Goal: Transaction & Acquisition: Register for event/course

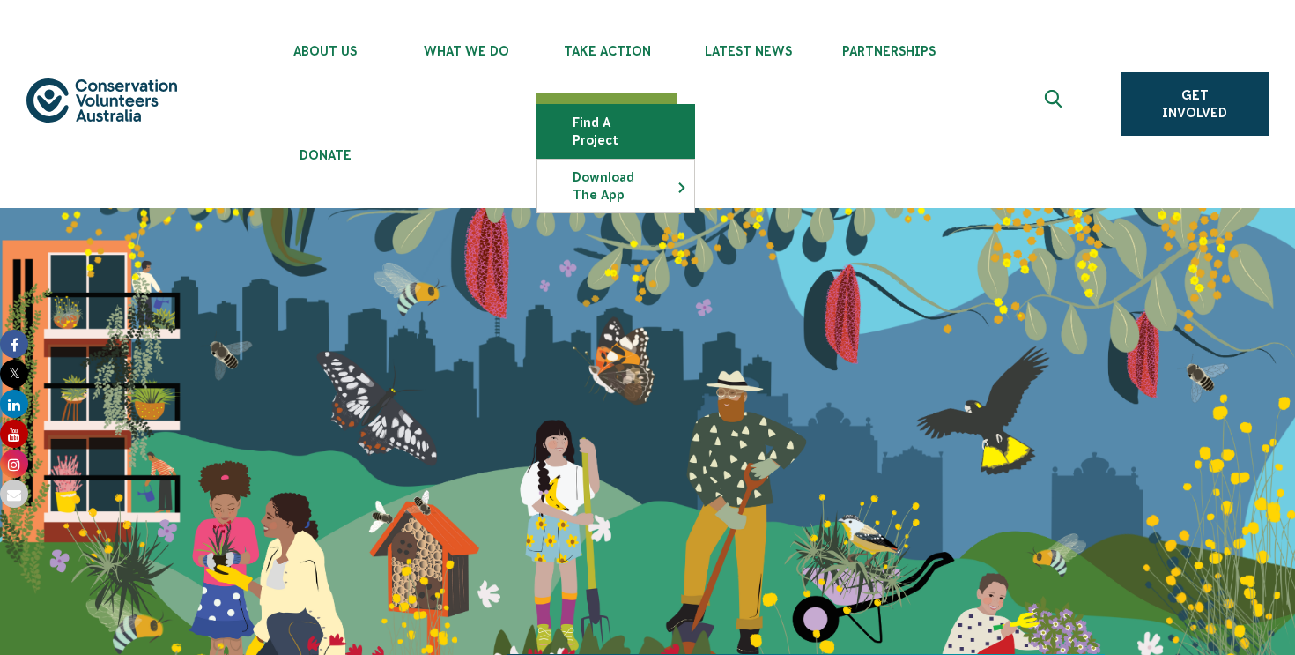
click at [600, 122] on link "Find a project" at bounding box center [615, 131] width 157 height 53
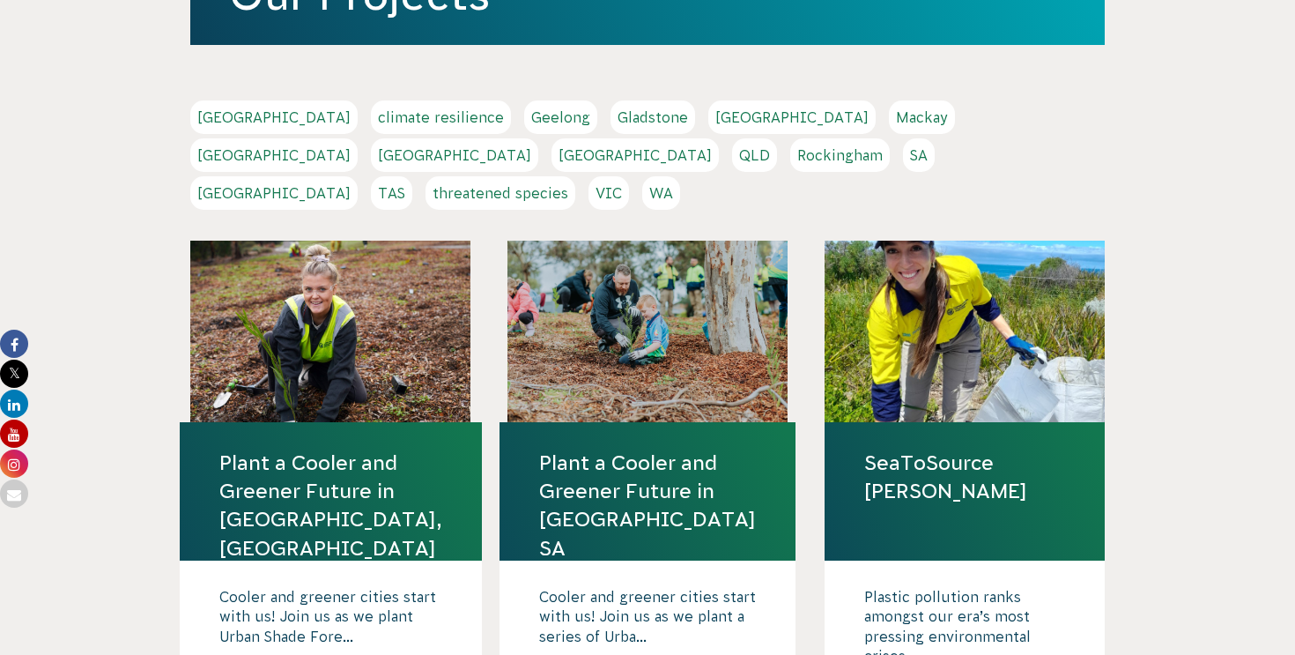
scroll to position [462, 0]
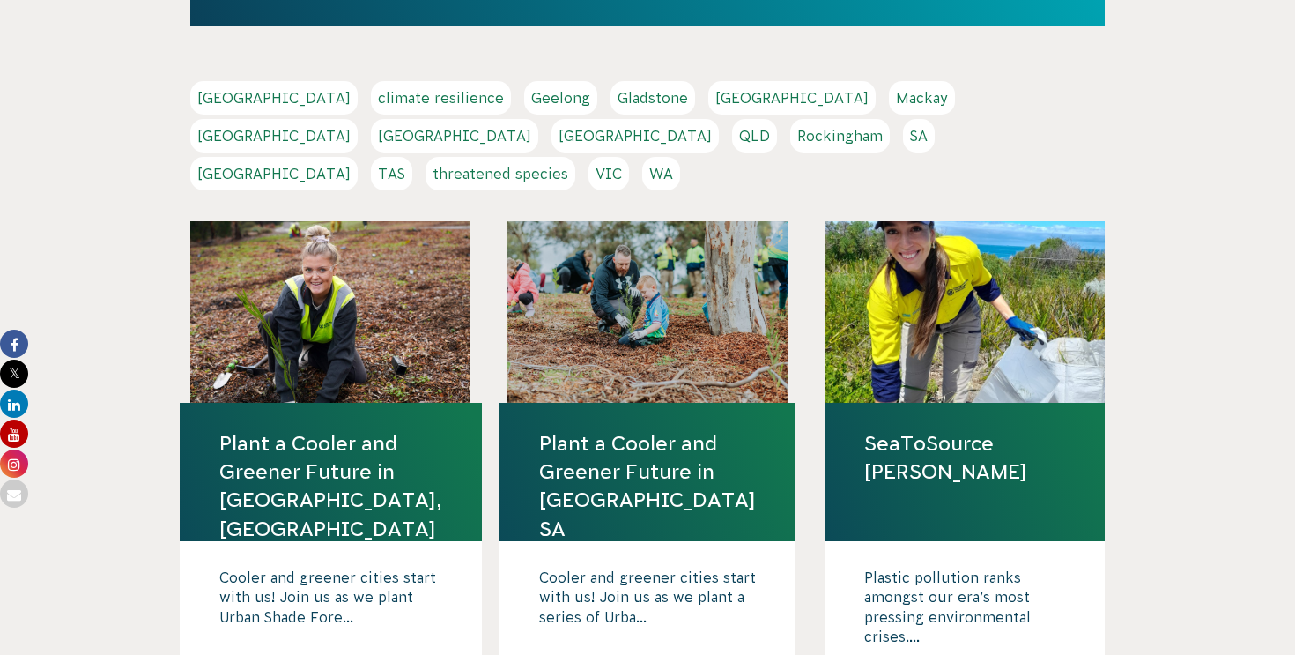
click at [629, 157] on link "VIC" at bounding box center [608, 173] width 41 height 33
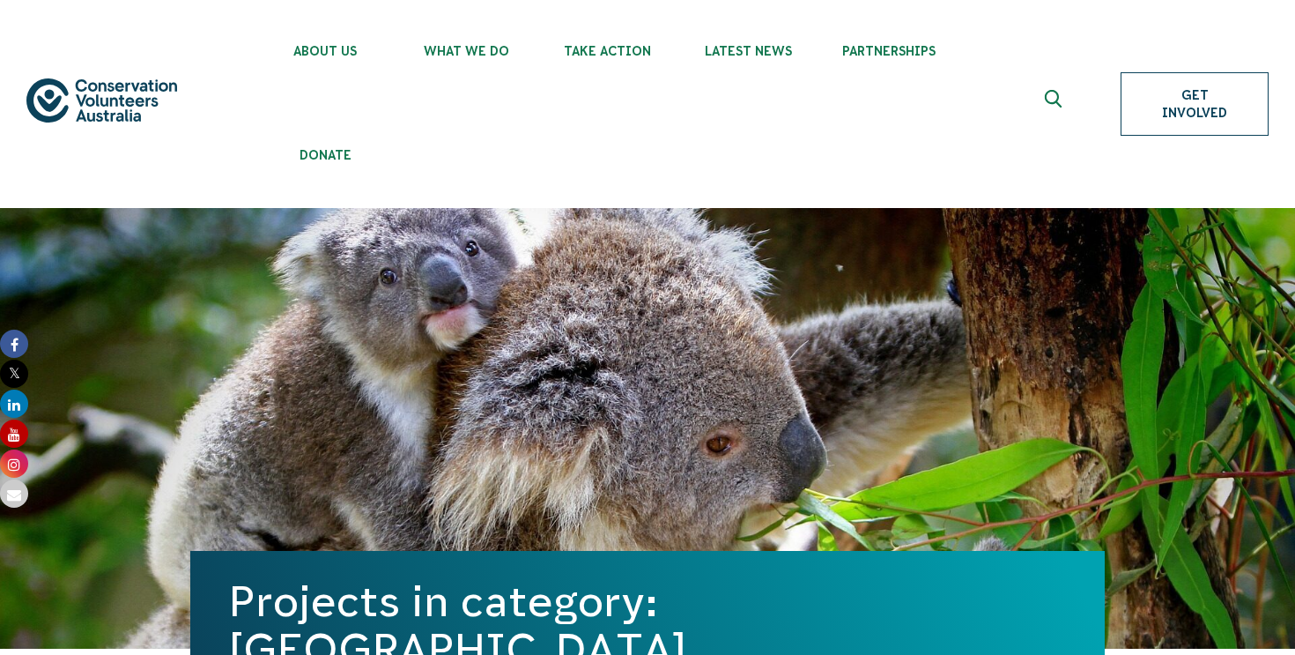
click at [1180, 132] on link "Get Involved" at bounding box center [1195, 103] width 148 height 63
